Goal: Transaction & Acquisition: Book appointment/travel/reservation

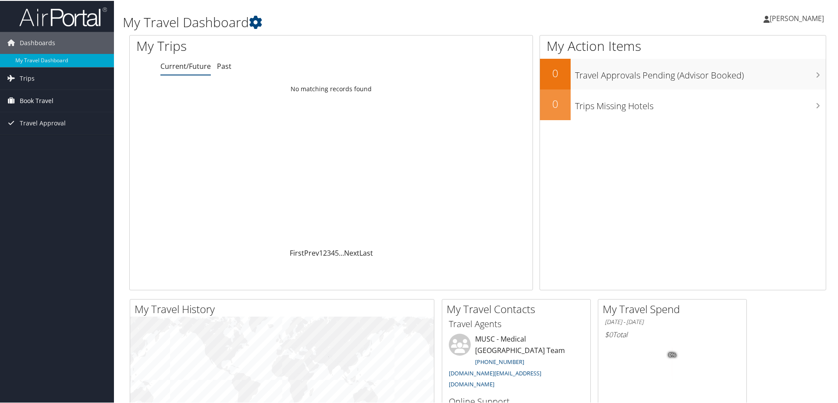
click at [40, 98] on span "Book Travel" at bounding box center [37, 100] width 34 height 22
click at [37, 146] on link "Book/Manage Online Trips" at bounding box center [57, 143] width 114 height 13
click at [792, 14] on span "[PERSON_NAME]" at bounding box center [797, 18] width 54 height 10
click at [730, 142] on link "Sign Out" at bounding box center [774, 142] width 98 height 15
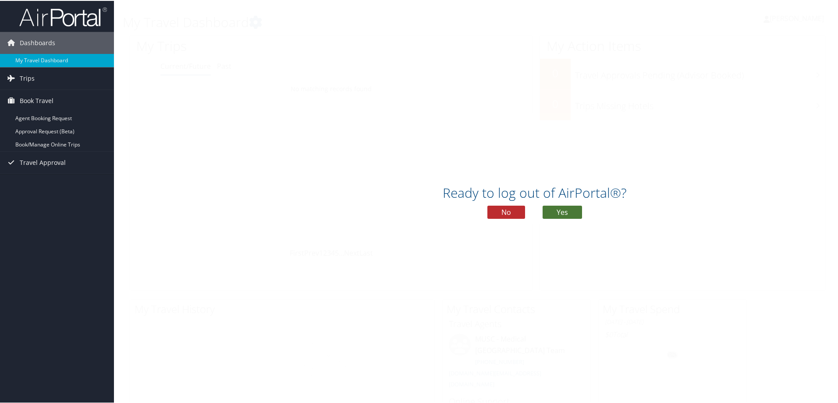
click at [554, 211] on button "Yes" at bounding box center [562, 211] width 39 height 13
